Goal: Information Seeking & Learning: Find specific fact

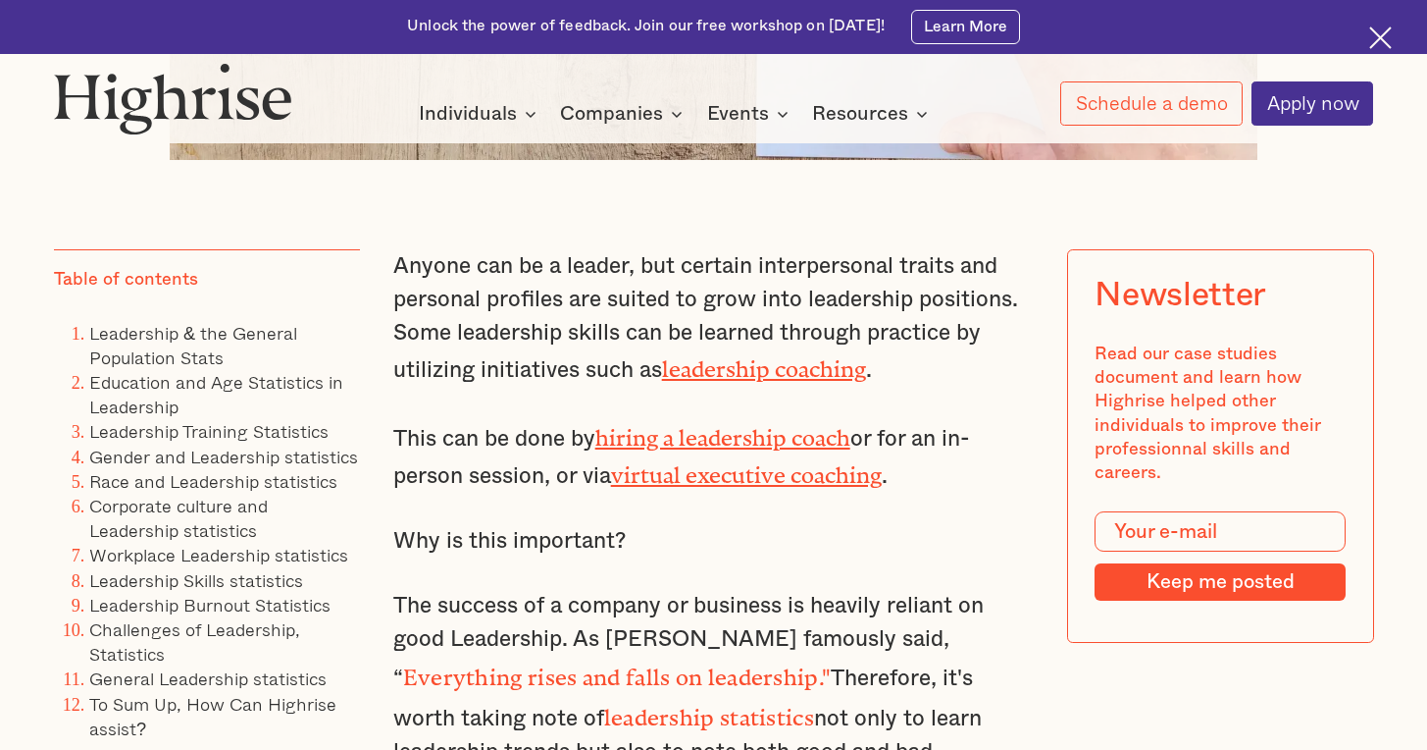
scroll to position [1374, 0]
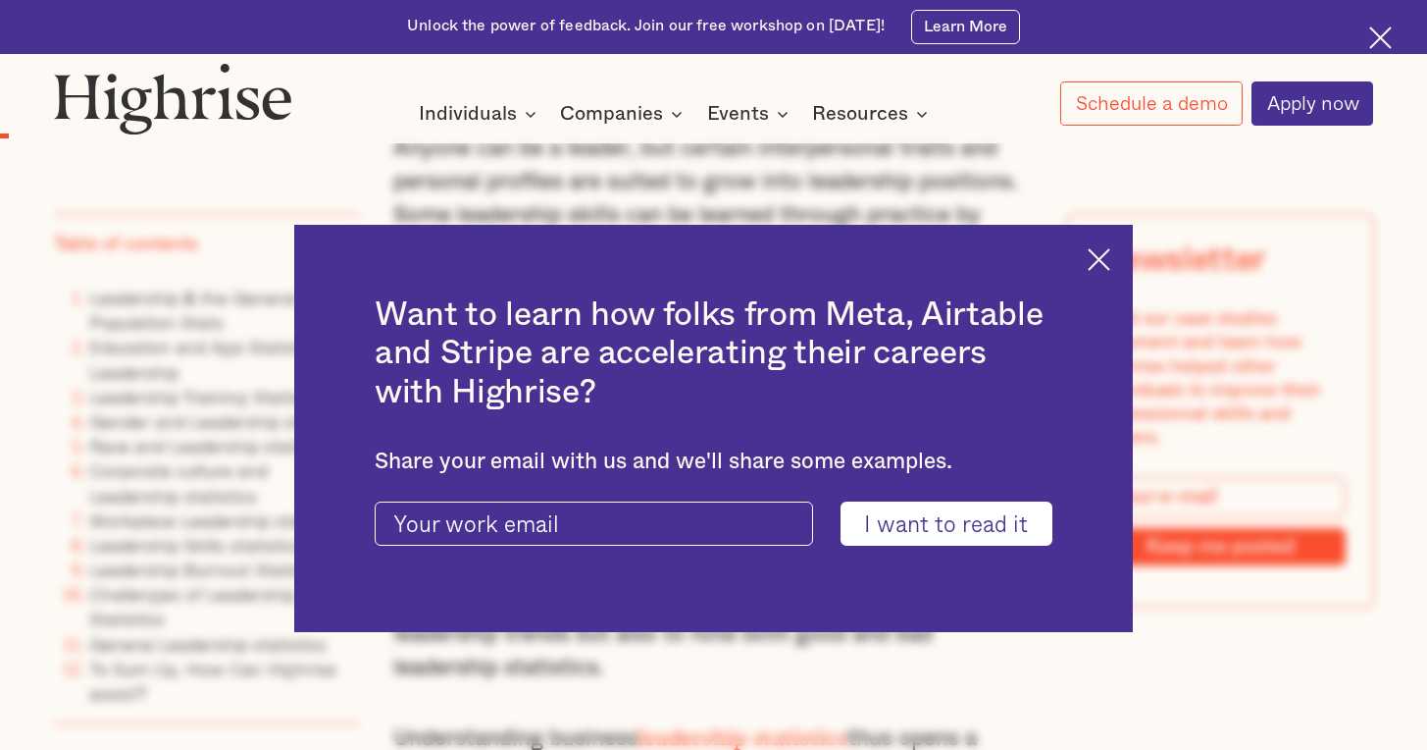
click at [1111, 260] on img at bounding box center [1099, 259] width 23 height 23
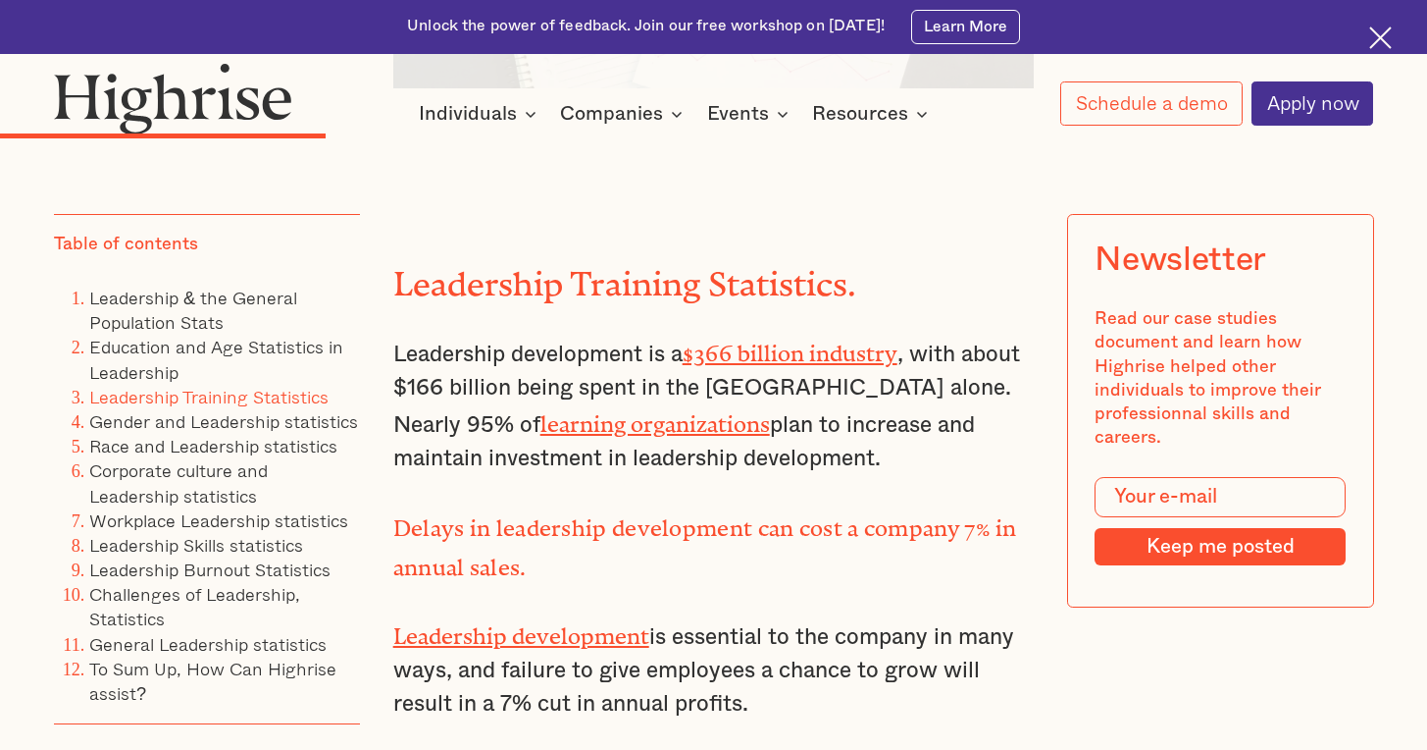
scroll to position [5088, 0]
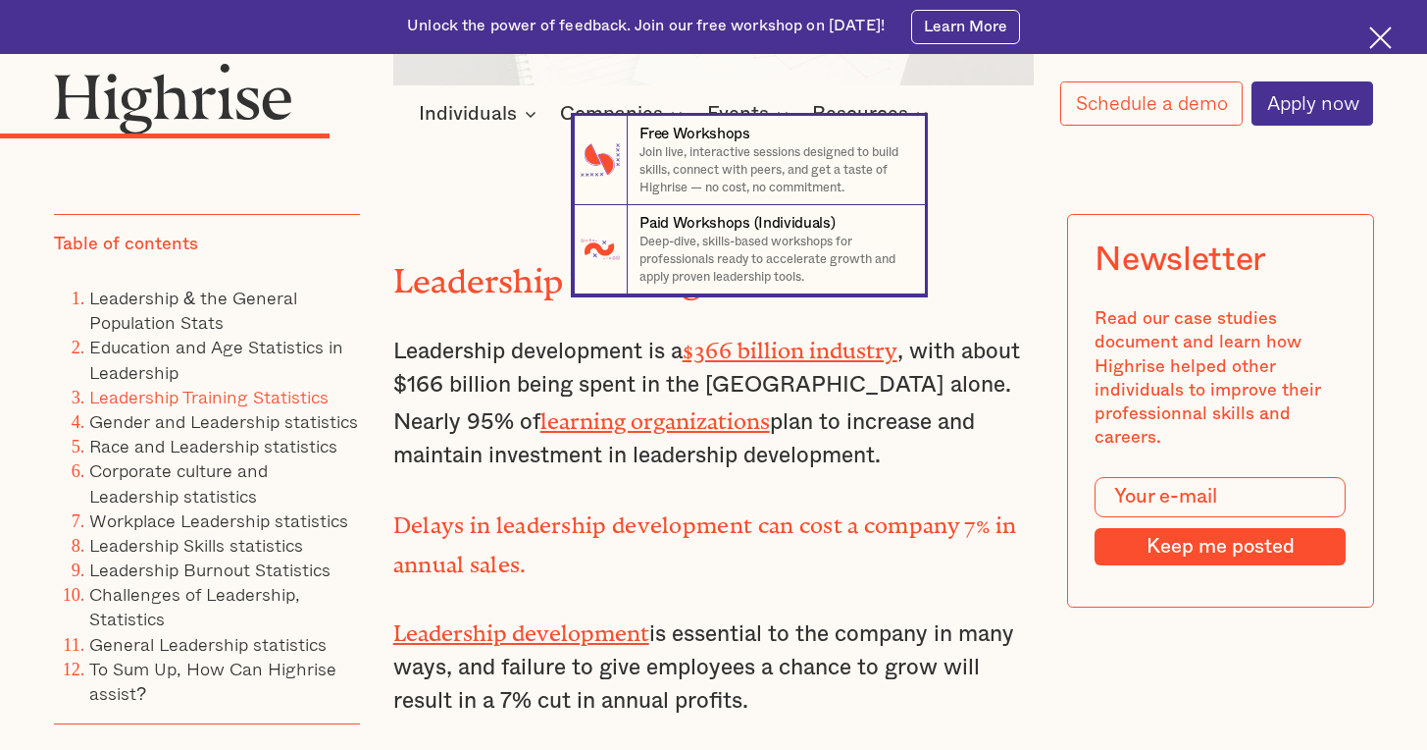
click at [450, 244] on nav "7 Free Workshops Join live, interactive sessions designed to build skills, conn…" at bounding box center [713, 205] width 1427 height 179
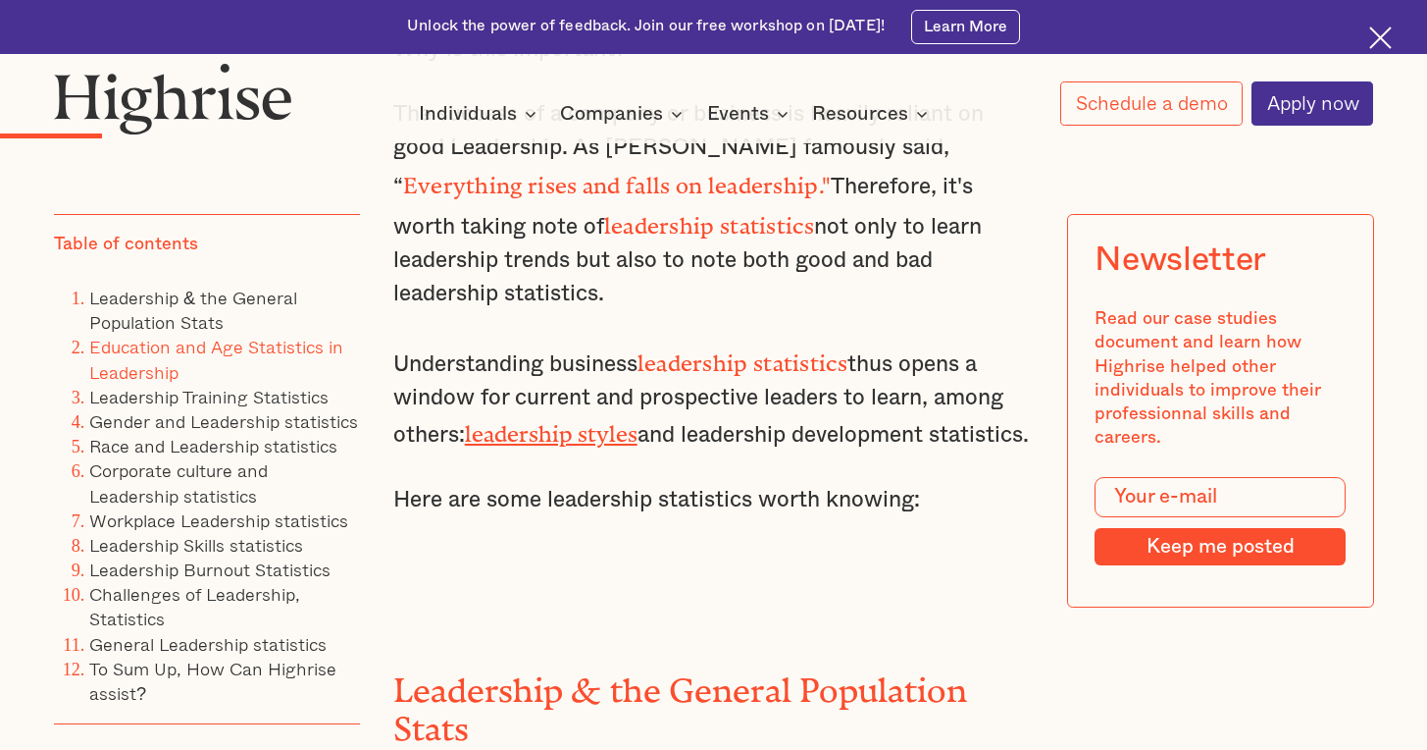
scroll to position [1091, 0]
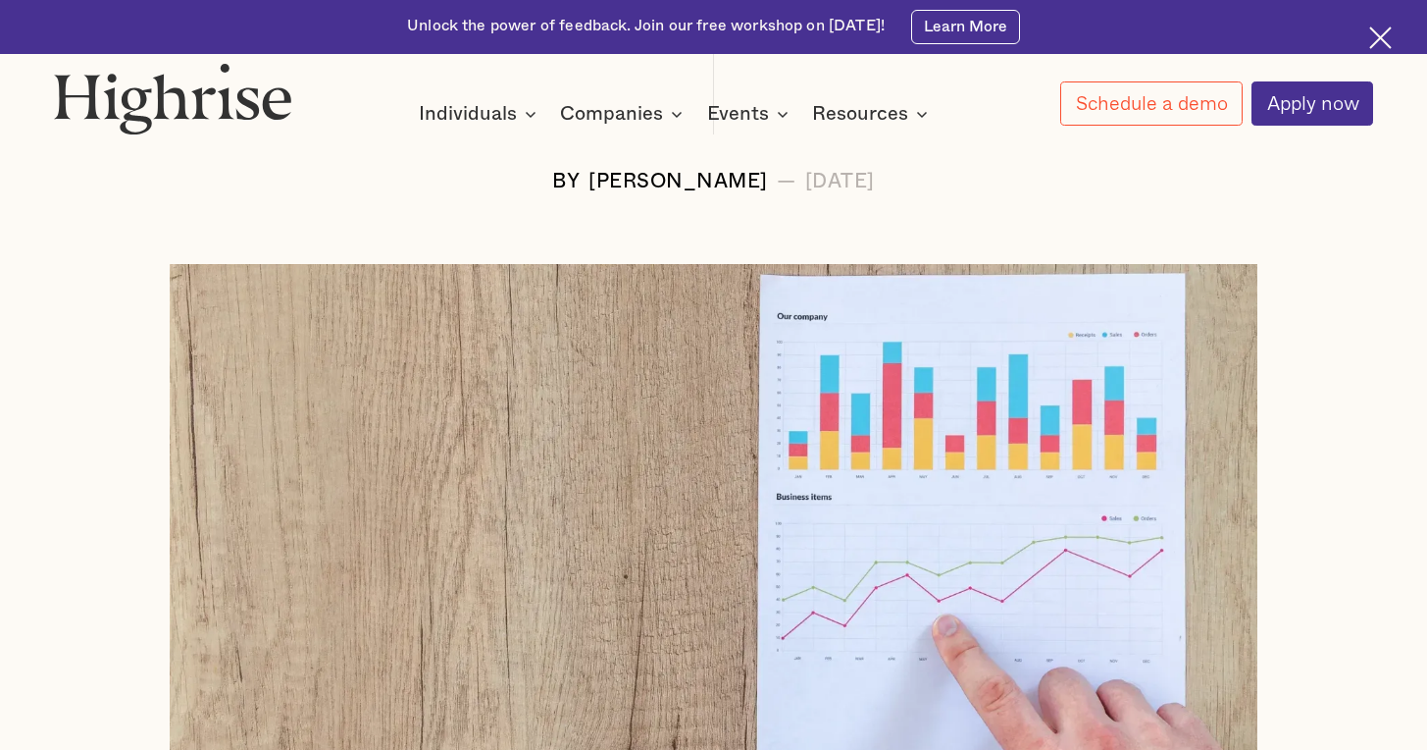
scroll to position [496, 0]
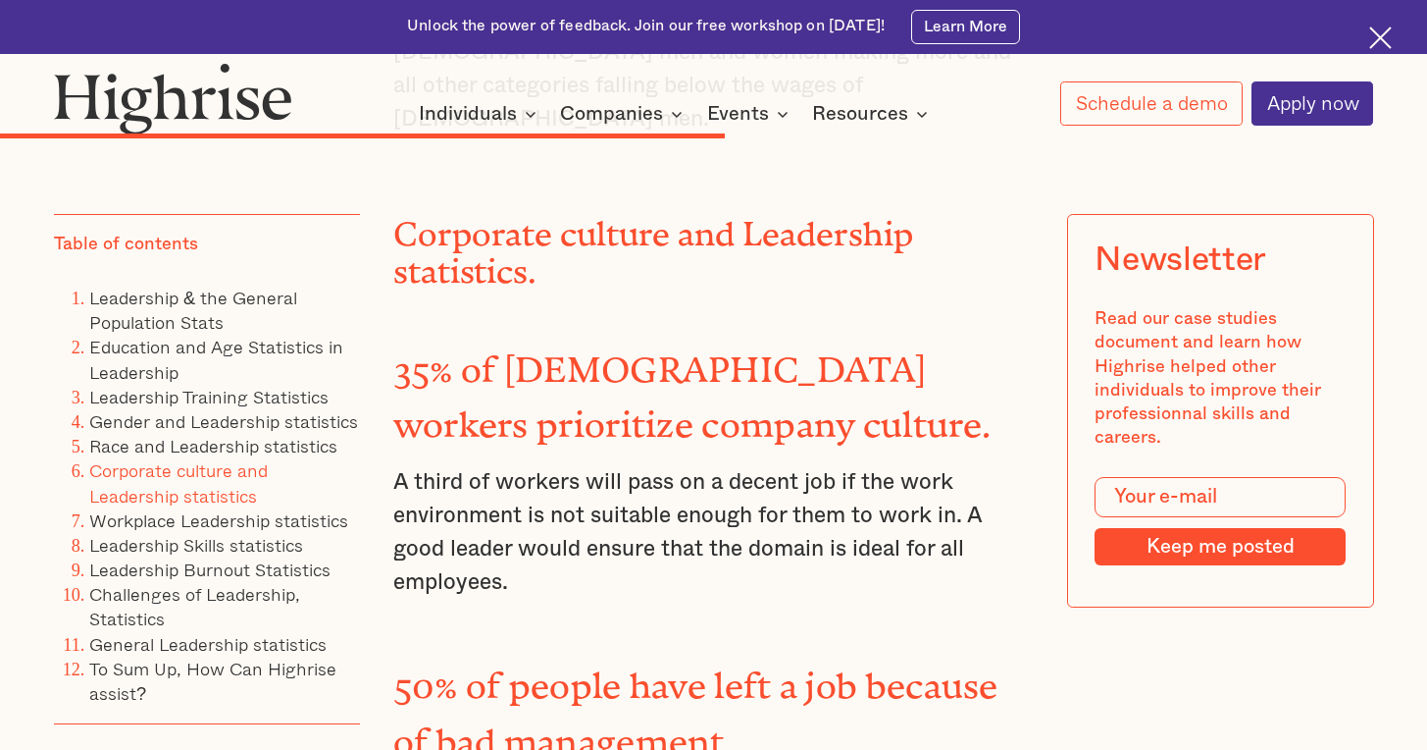
scroll to position [9616, 0]
click at [580, 664] on strong "50% of people have left a job because of bad management." at bounding box center [695, 703] width 605 height 78
click at [596, 664] on strong "50% of people have left a job because of bad management." at bounding box center [695, 703] width 605 height 78
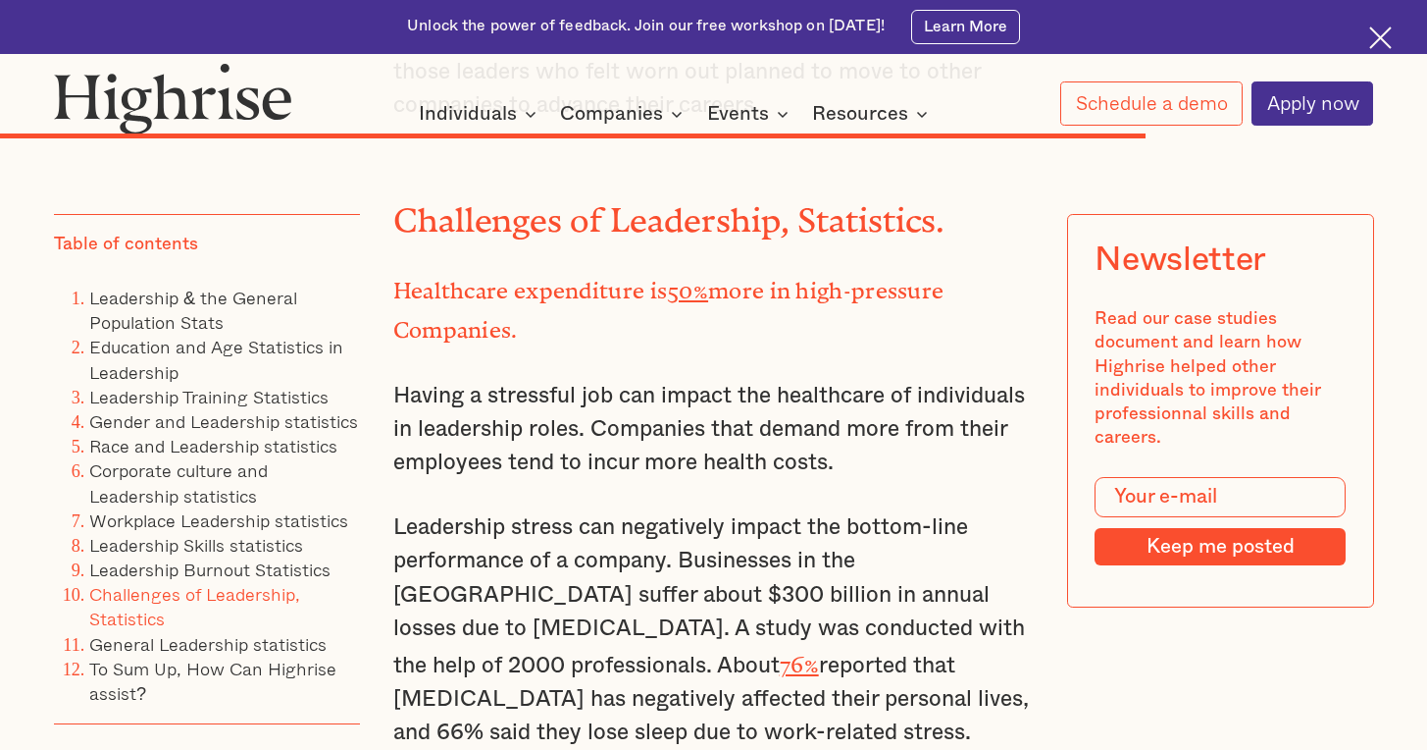
scroll to position [14075, 0]
